Goal: Check status: Check status

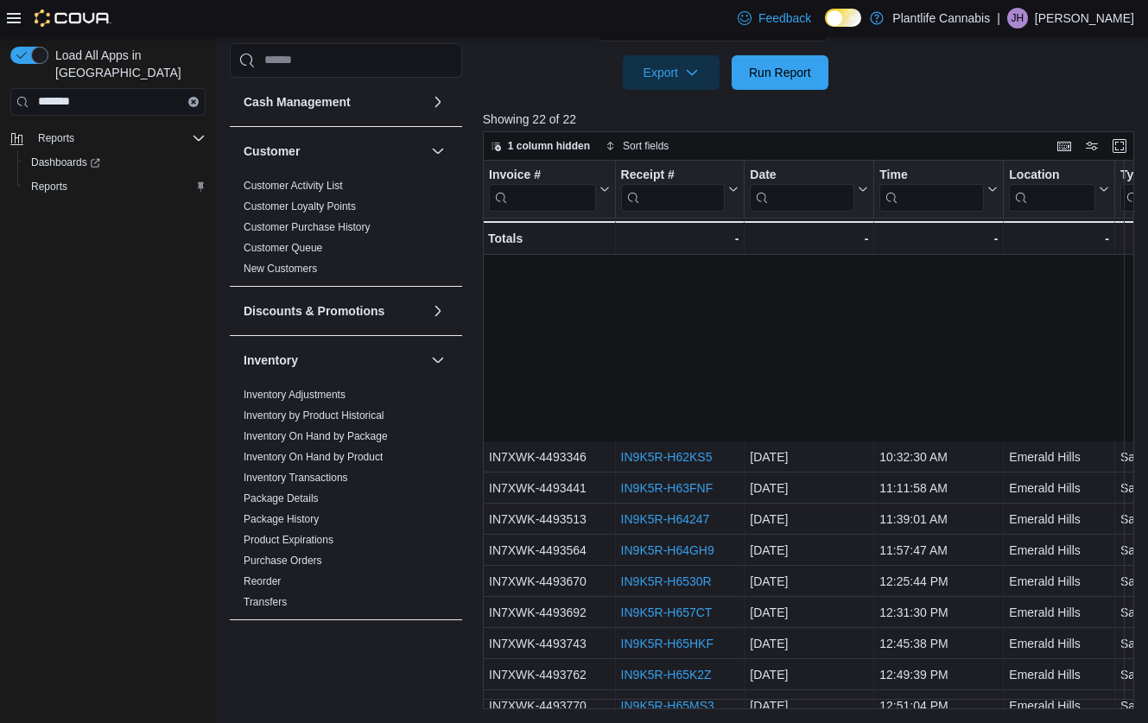
scroll to position [238, 0]
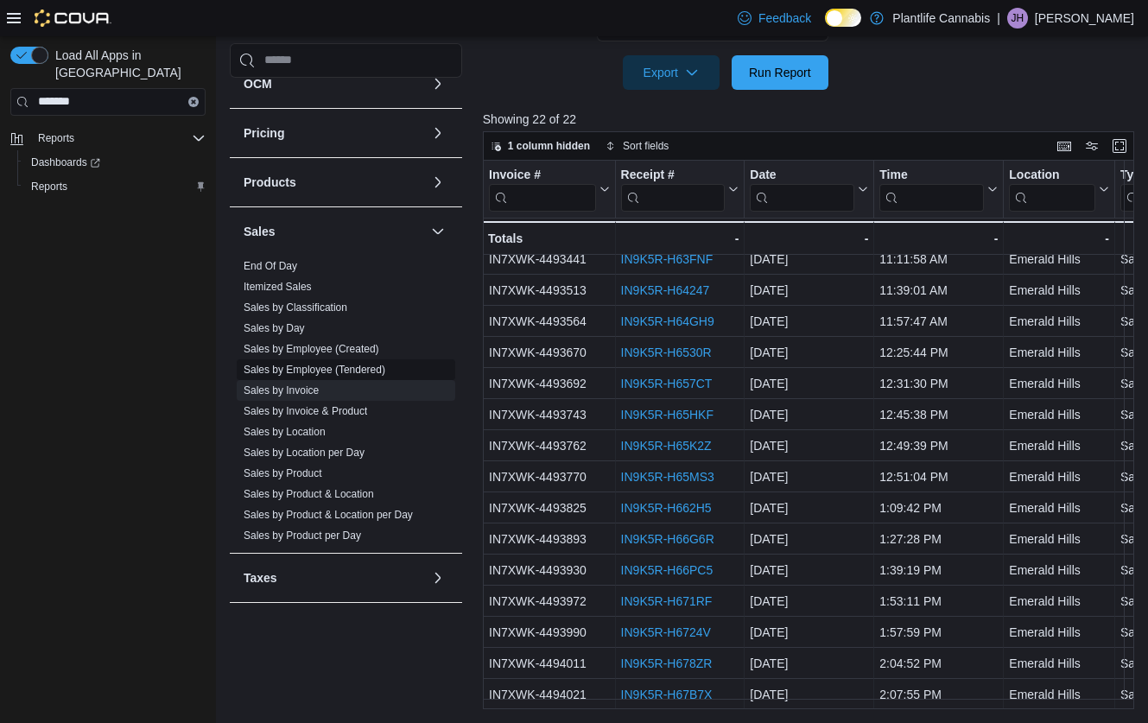
click at [338, 372] on link "Sales by Employee (Tendered)" at bounding box center [315, 370] width 142 height 12
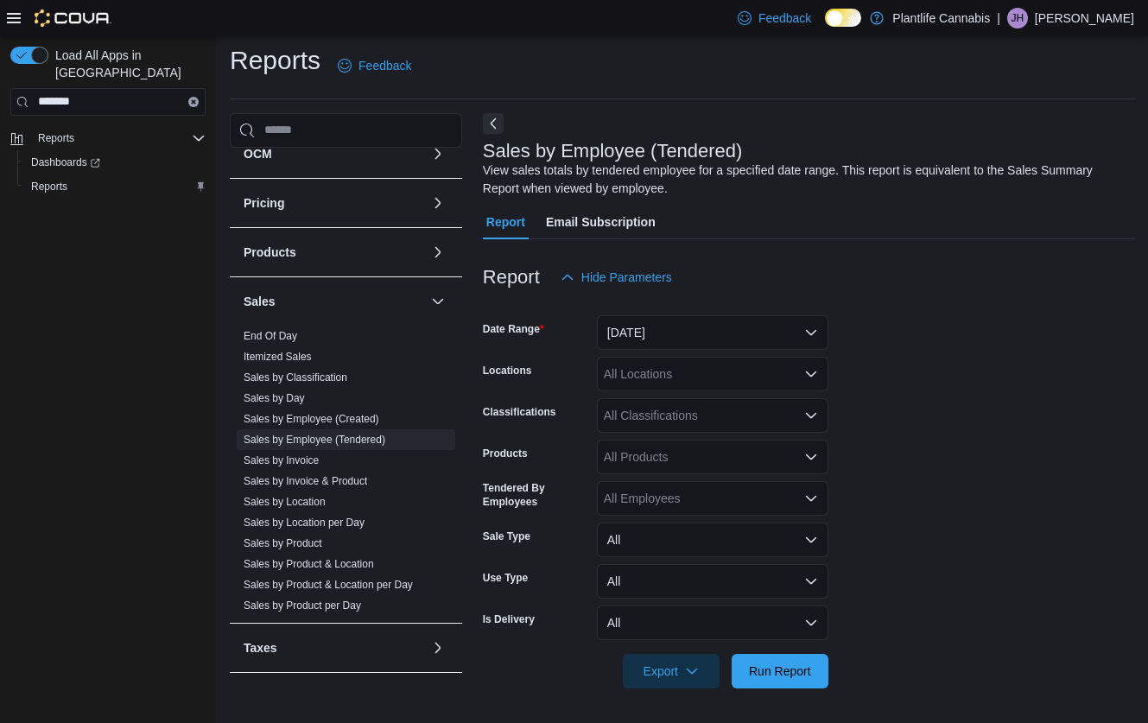
scroll to position [7, 0]
click at [721, 339] on button "[DATE]" at bounding box center [713, 332] width 232 height 35
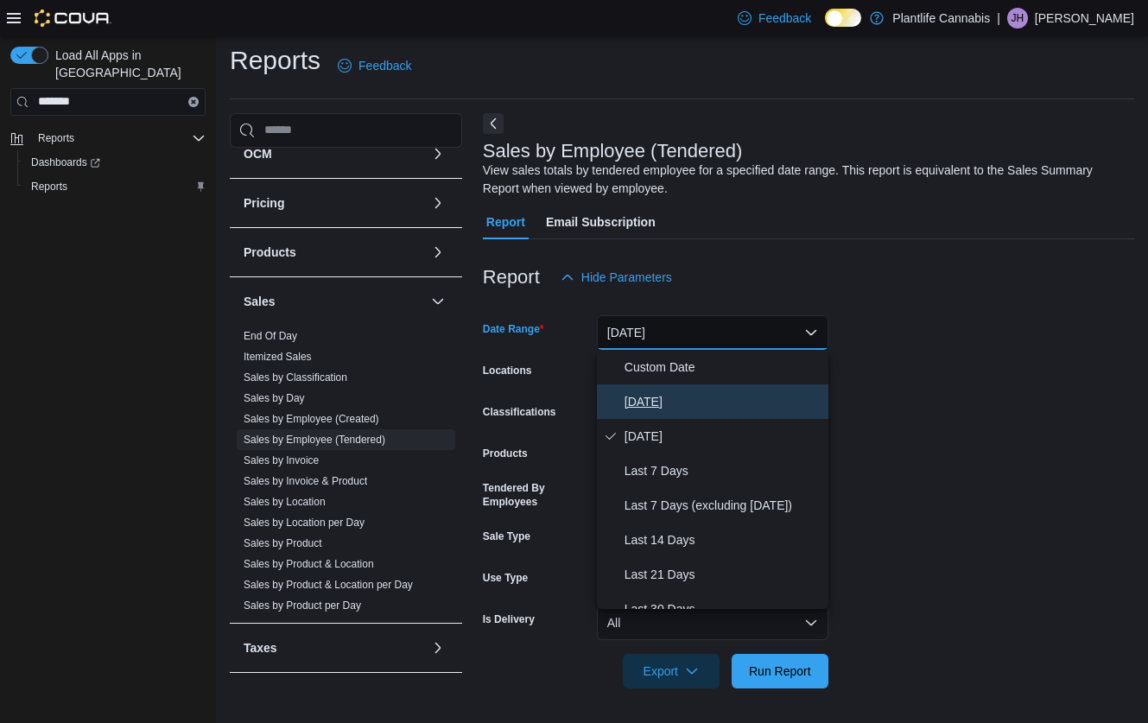
click at [631, 391] on span "[DATE]" at bounding box center [723, 401] width 197 height 21
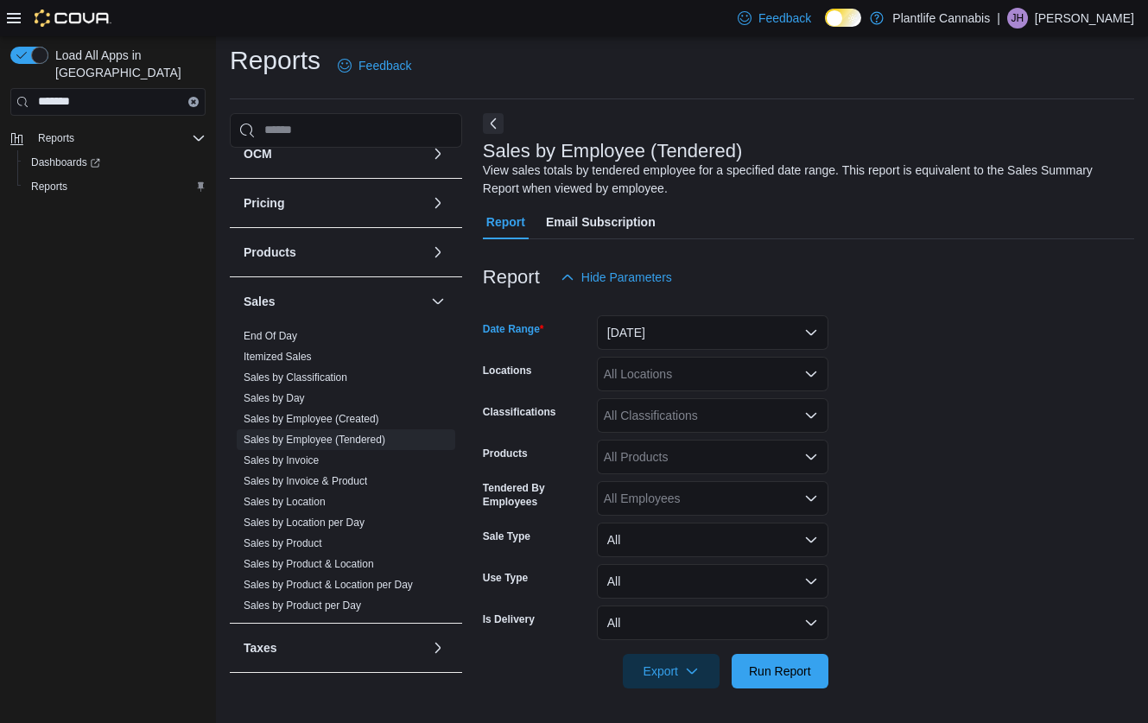
click at [729, 387] on div "All Locations" at bounding box center [713, 374] width 232 height 35
type input "***"
click at [673, 407] on span "Emerald Hills" at bounding box center [678, 403] width 71 height 17
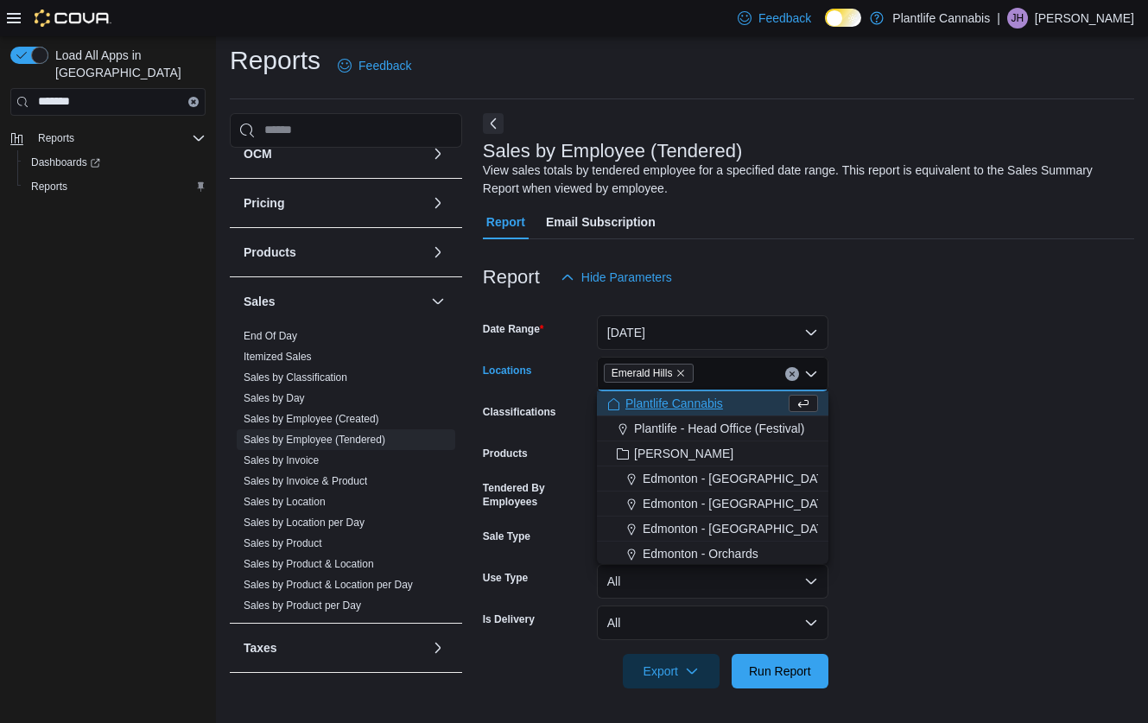
click at [963, 435] on form "Date Range [DATE] Locations [GEOGRAPHIC_DATA] Combo box. Selected. [GEOGRAPHIC_…" at bounding box center [808, 492] width 651 height 394
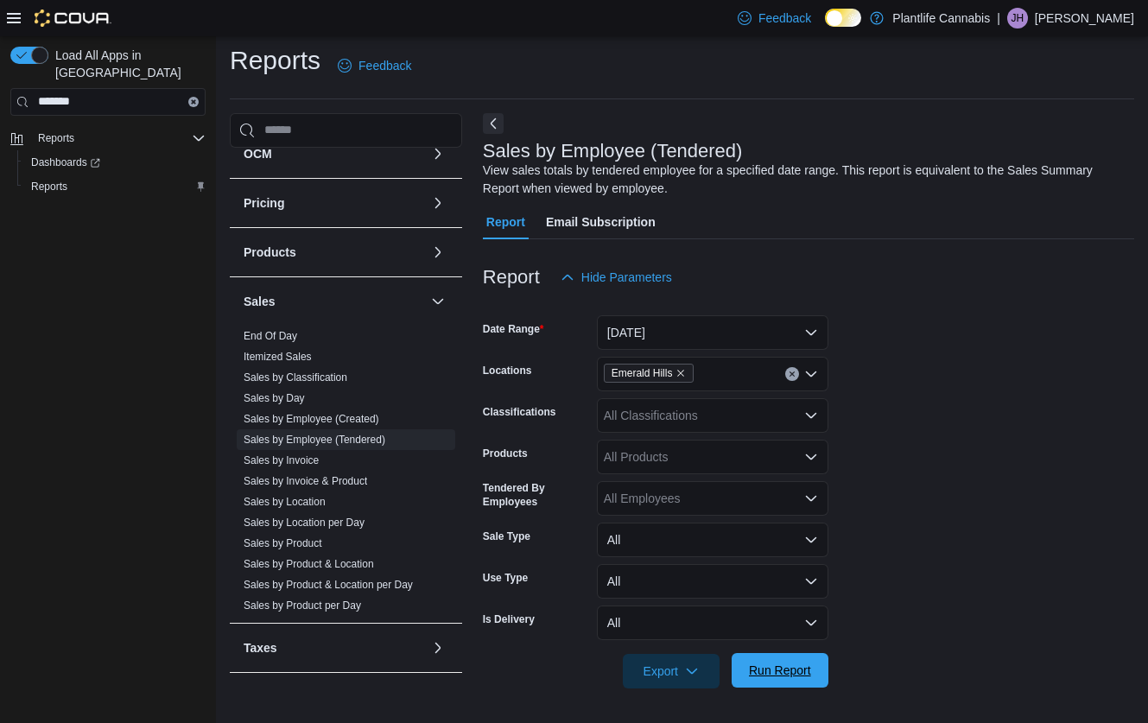
click at [787, 676] on span "Run Report" at bounding box center [780, 670] width 62 height 17
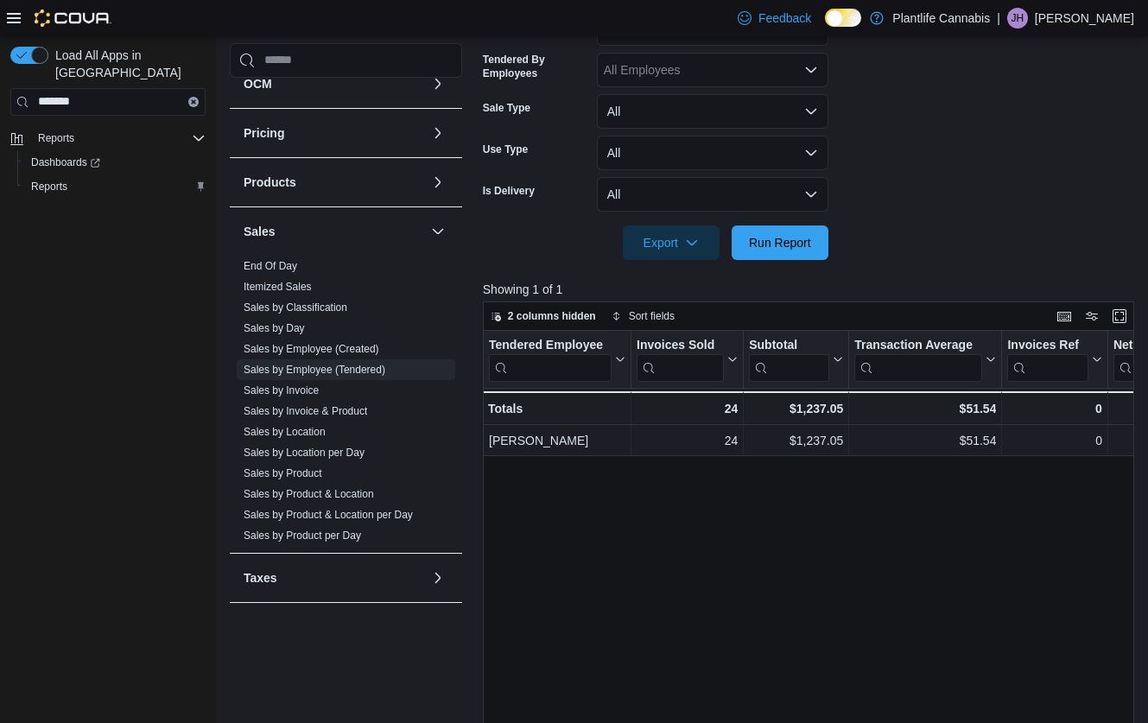
scroll to position [439, 0]
